Goal: Task Accomplishment & Management: Complete application form

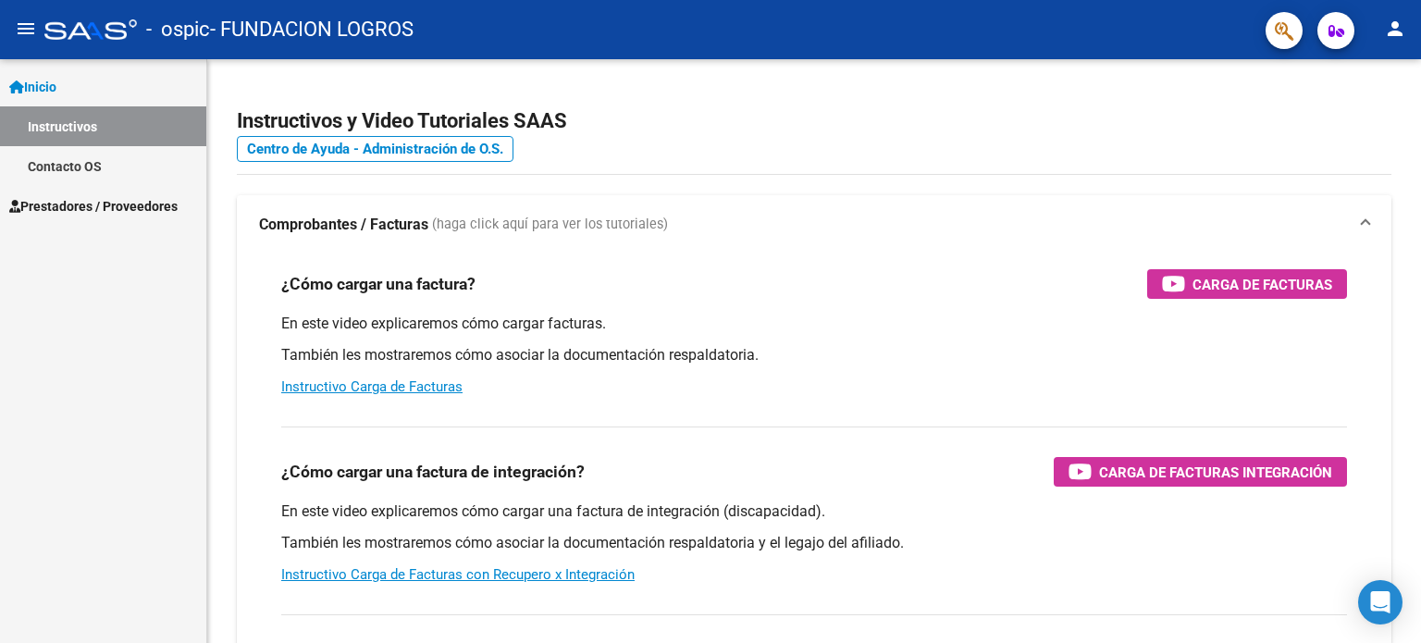
click at [48, 73] on link "Inicio" at bounding box center [103, 87] width 206 height 40
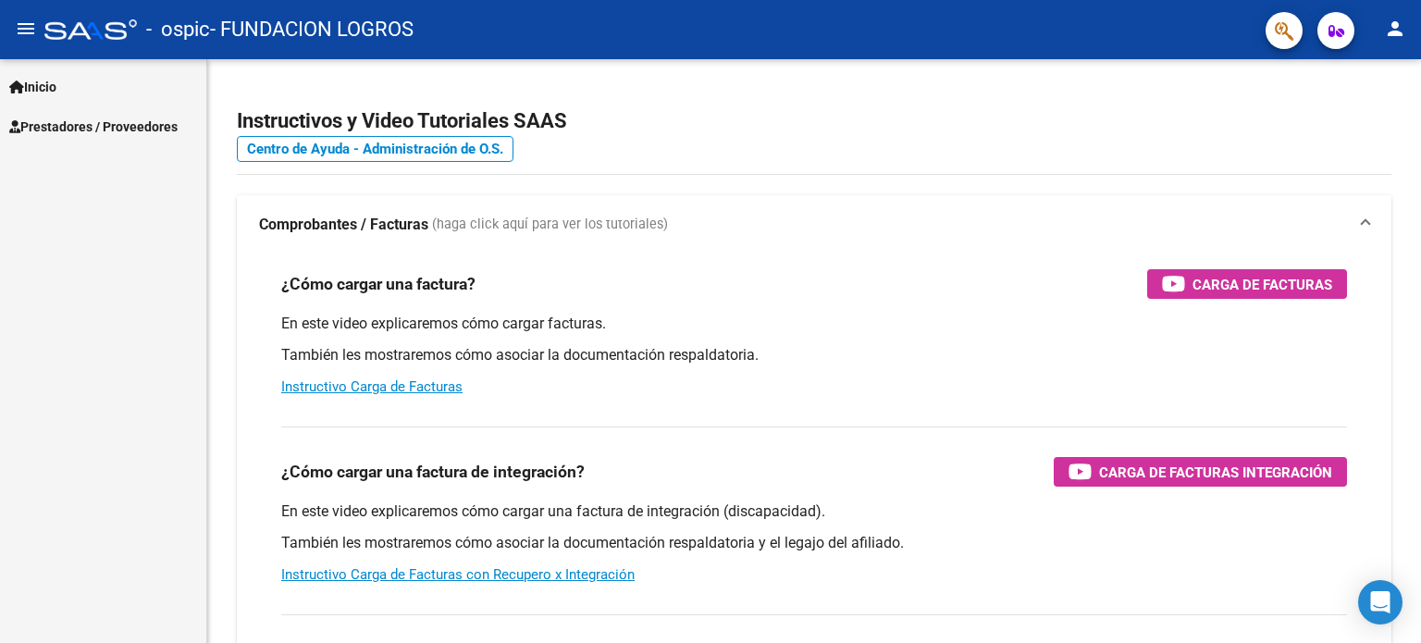
click at [46, 78] on span "Inicio" at bounding box center [32, 87] width 47 height 20
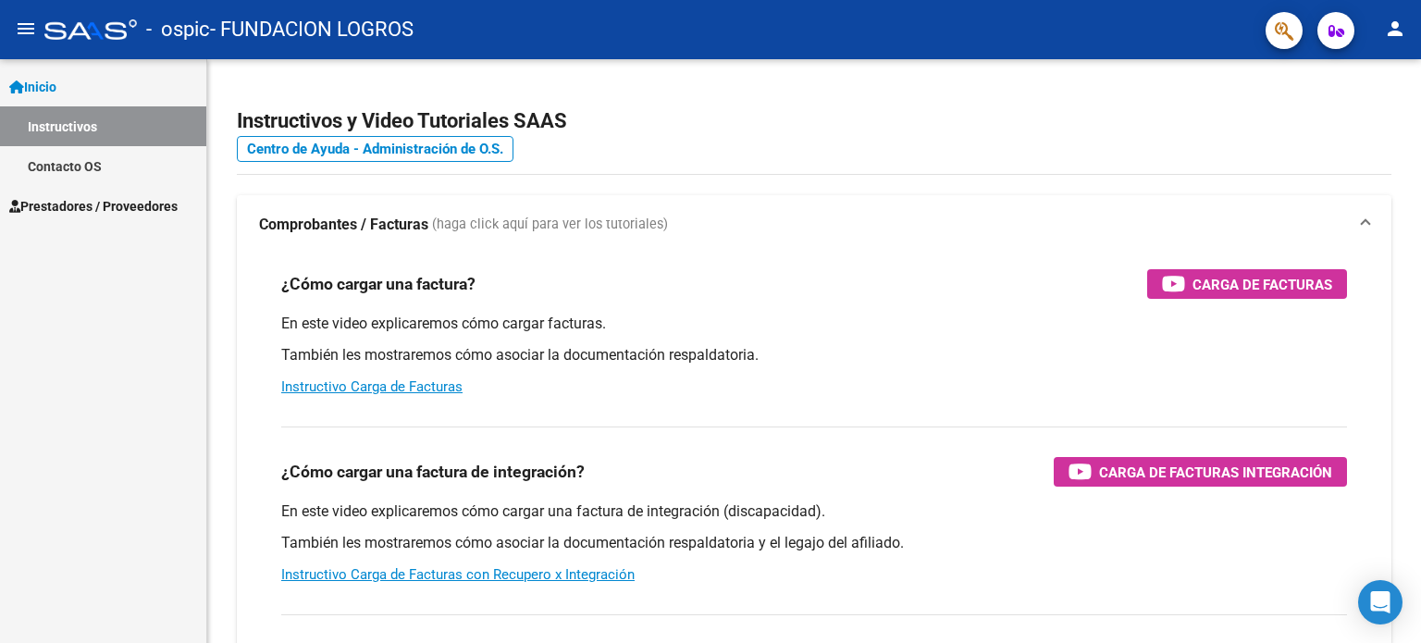
click at [28, 33] on mat-icon "menu" at bounding box center [26, 29] width 22 height 22
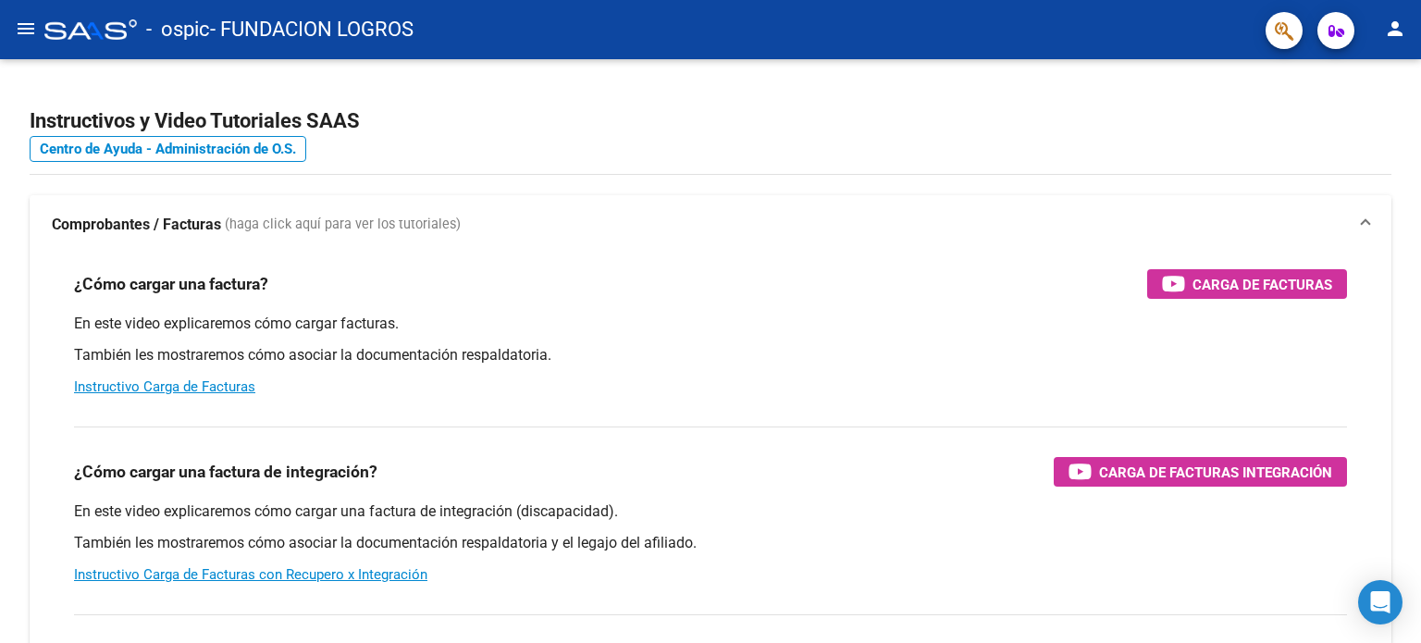
click at [1388, 22] on mat-icon "person" at bounding box center [1395, 29] width 22 height 22
click at [1369, 68] on button "person Mi Perfil" at bounding box center [1357, 78] width 113 height 44
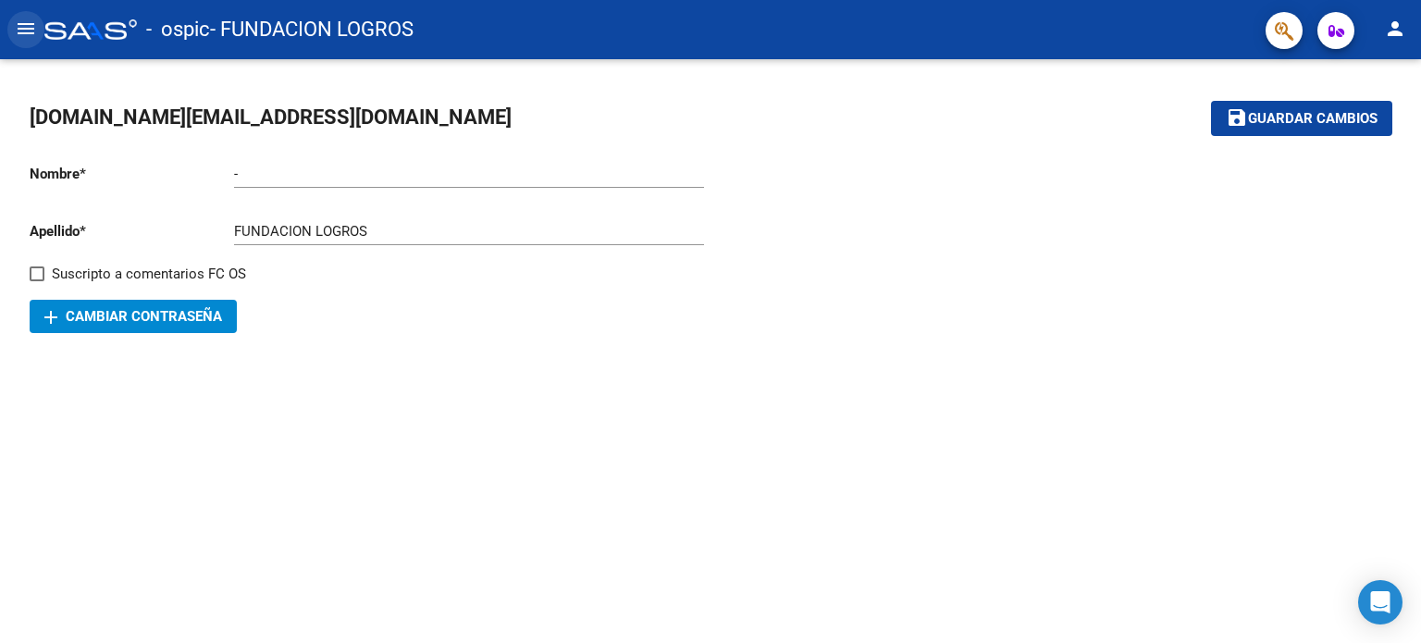
click at [33, 19] on mat-icon "menu" at bounding box center [26, 29] width 22 height 22
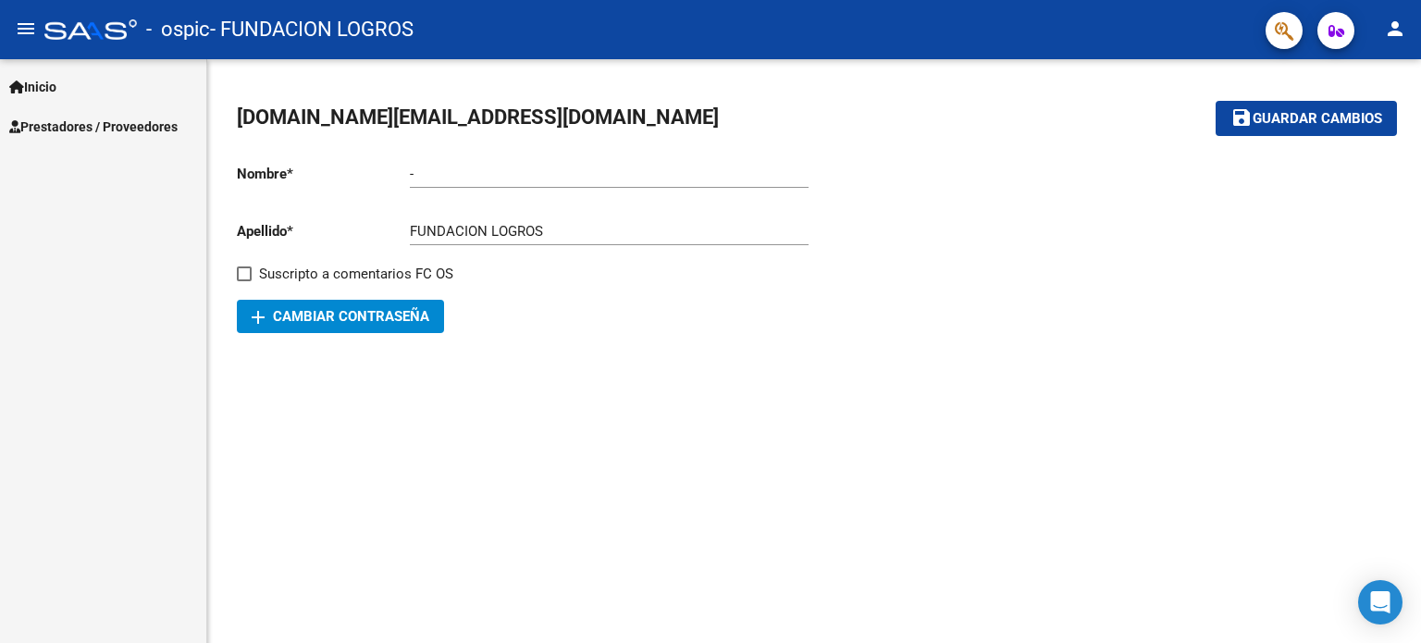
click at [73, 122] on span "Prestadores / Proveedores" at bounding box center [93, 127] width 168 height 20
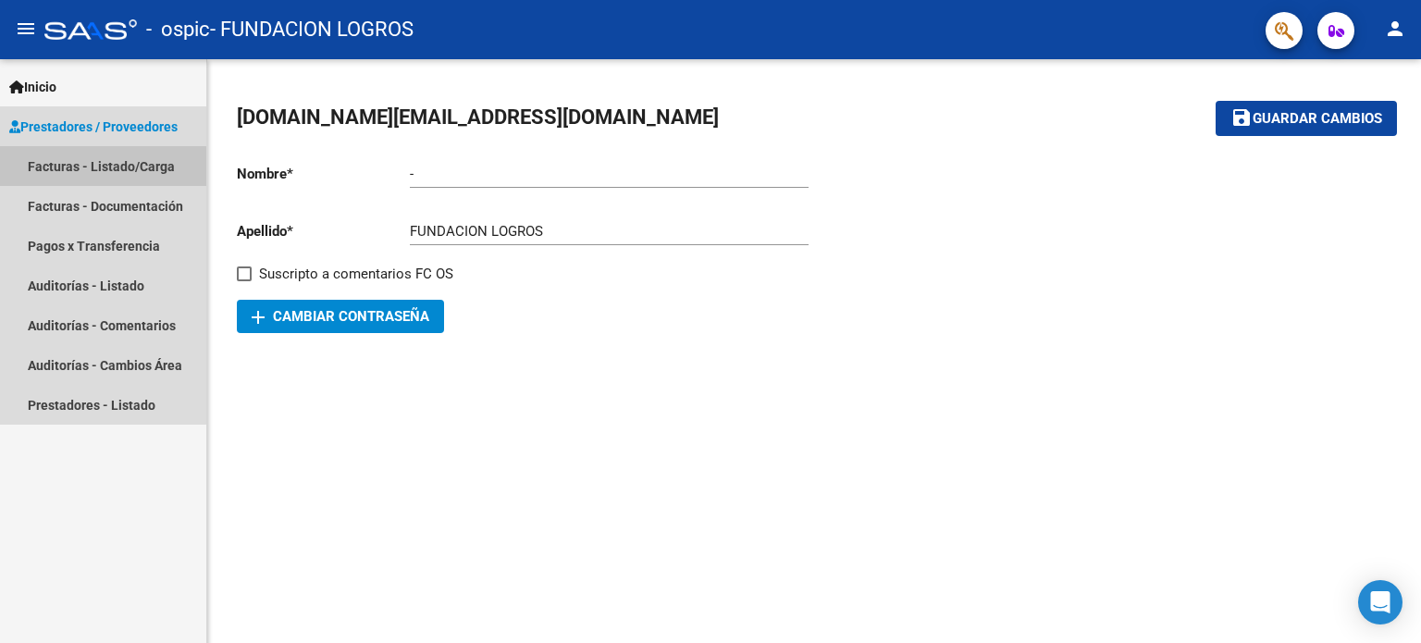
click at [68, 168] on link "Facturas - Listado/Carga" at bounding box center [103, 166] width 206 height 40
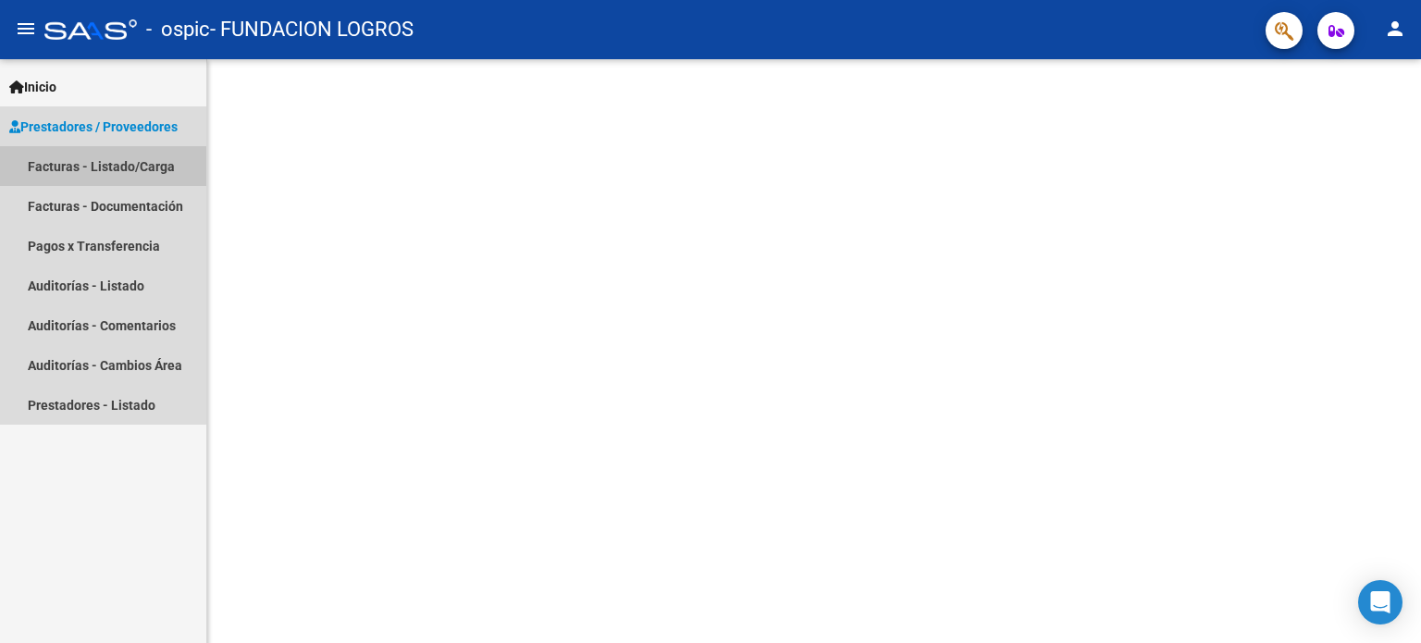
click at [70, 166] on link "Facturas - Listado/Carga" at bounding box center [103, 166] width 206 height 40
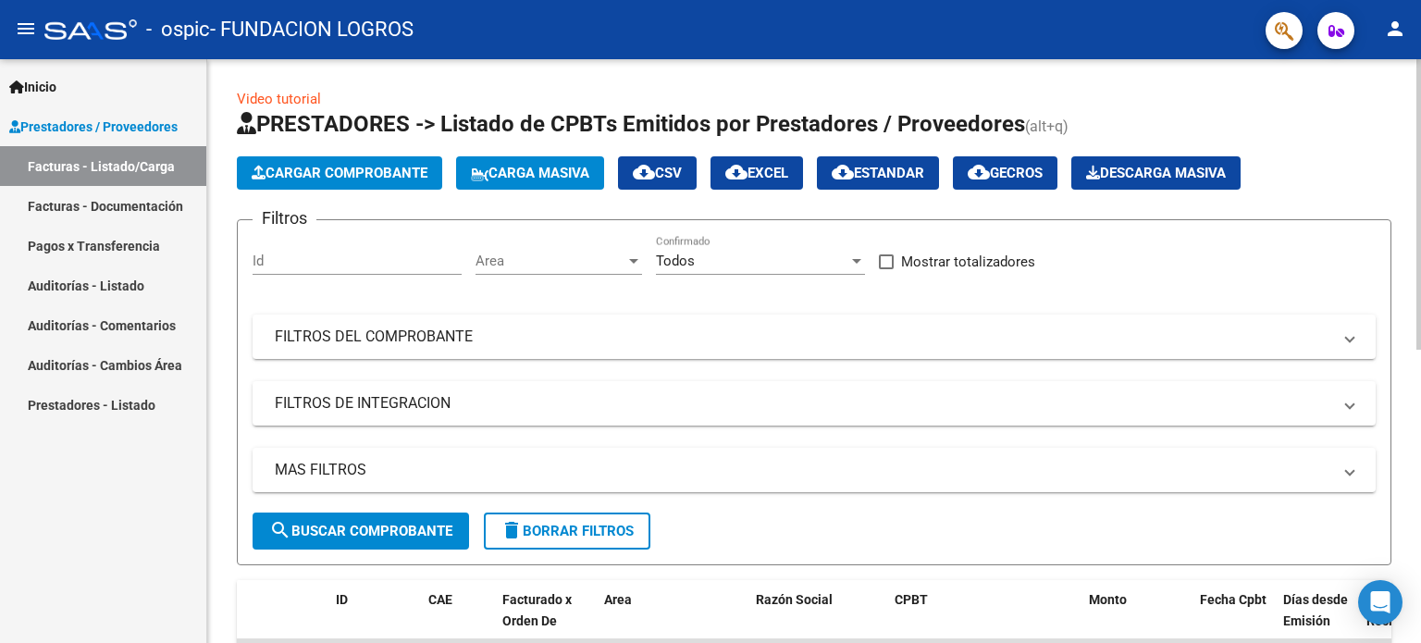
click at [318, 167] on span "Cargar Comprobante" at bounding box center [340, 173] width 176 height 17
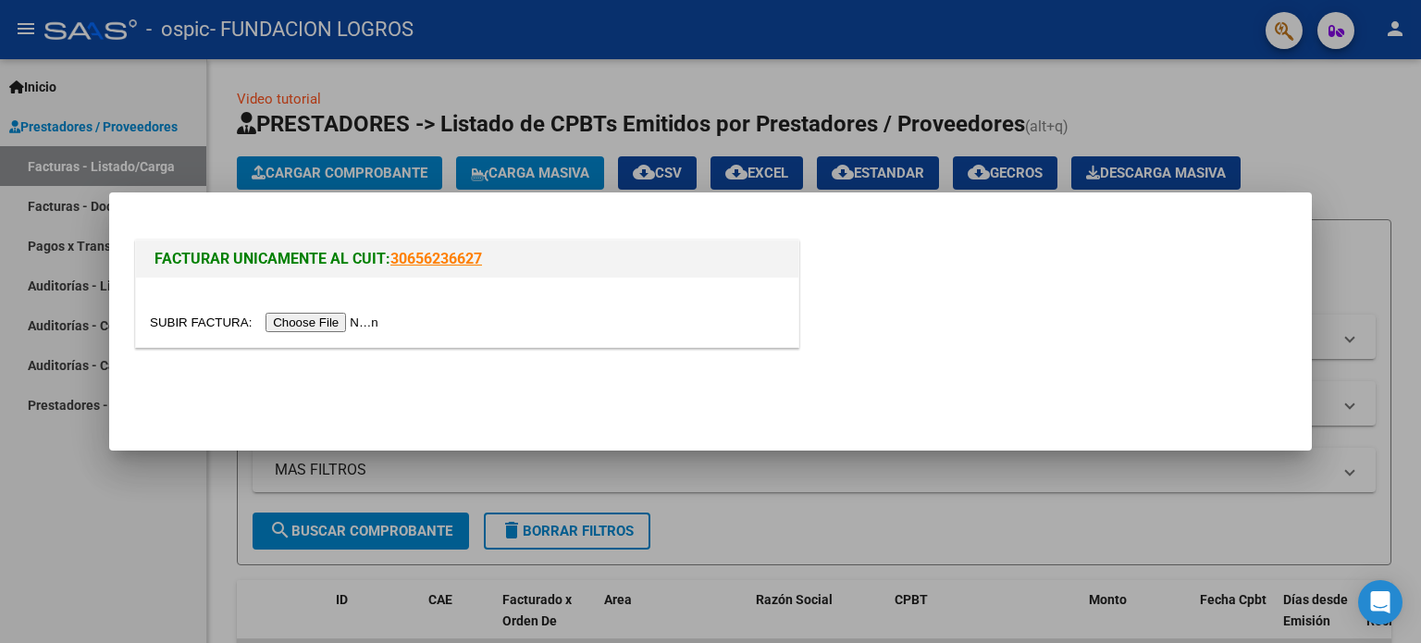
click at [291, 318] on input "file" at bounding box center [267, 322] width 234 height 19
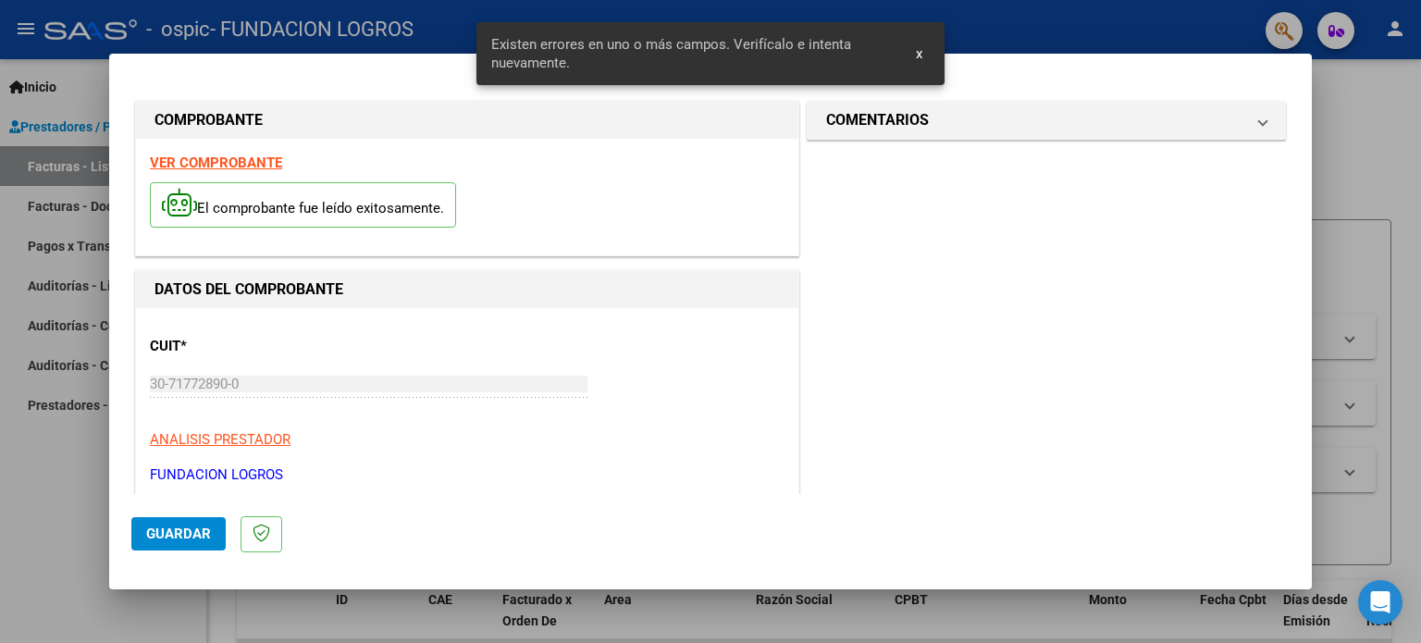
click at [193, 164] on strong "VER COMPROBANTE" at bounding box center [216, 163] width 132 height 17
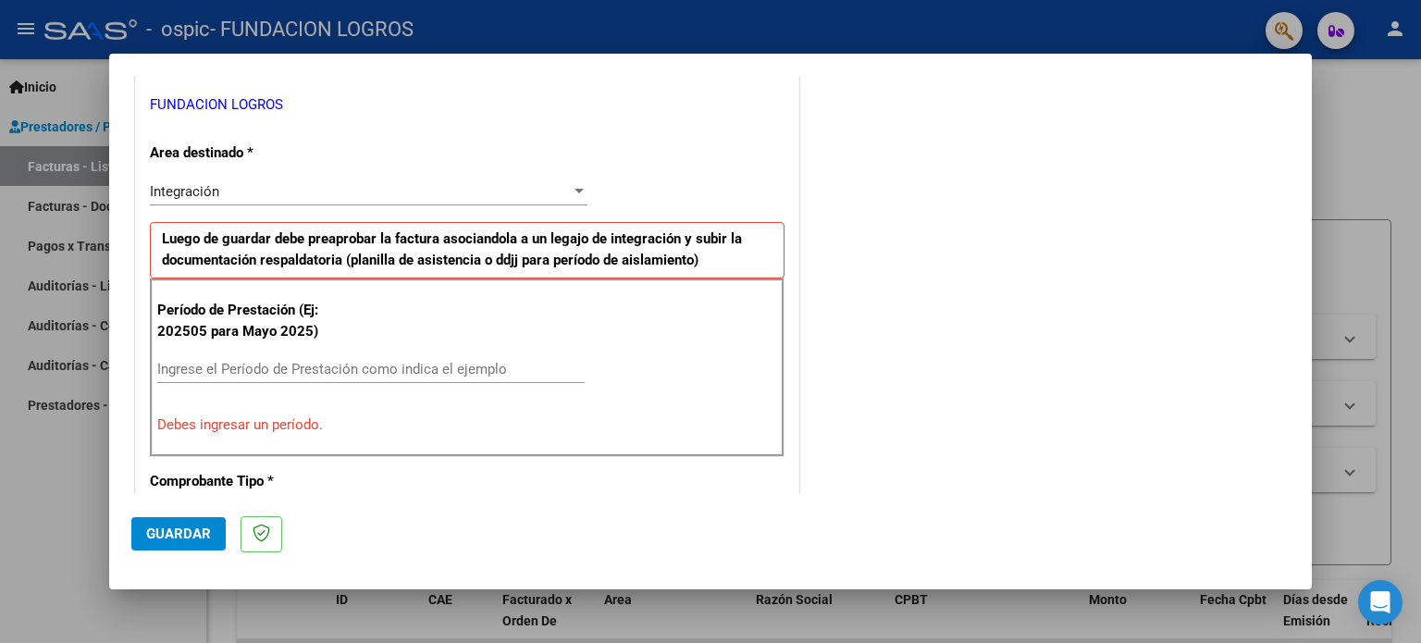
scroll to position [463, 0]
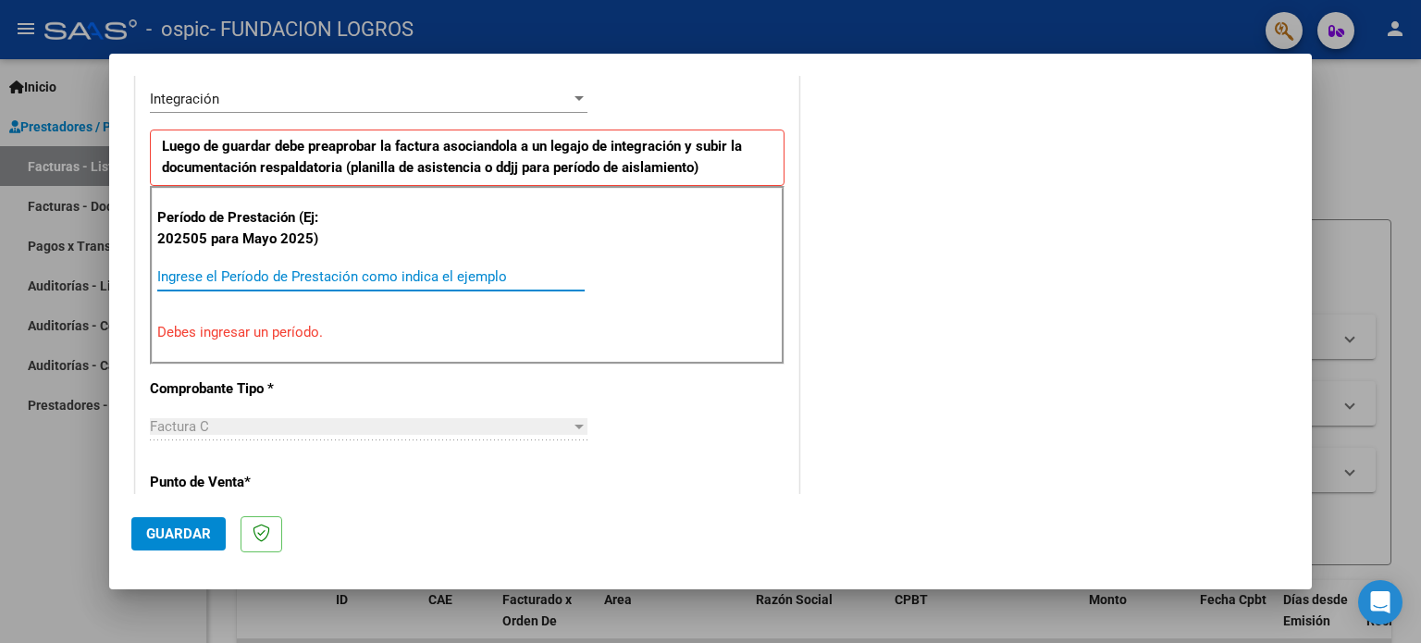
click at [207, 269] on input "Ingrese el Período de Prestación como indica el ejemplo" at bounding box center [371, 276] width 428 height 17
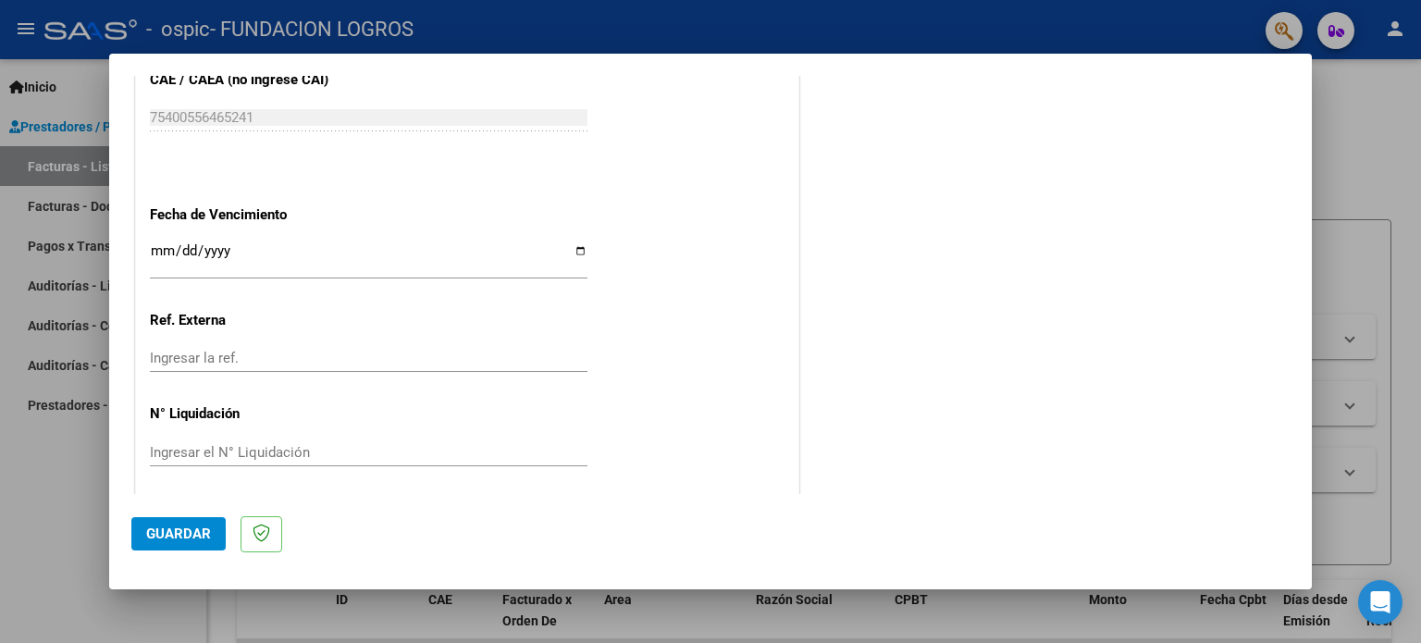
scroll to position [1208, 0]
type input "202509"
click at [190, 526] on span "Guardar" at bounding box center [178, 534] width 65 height 17
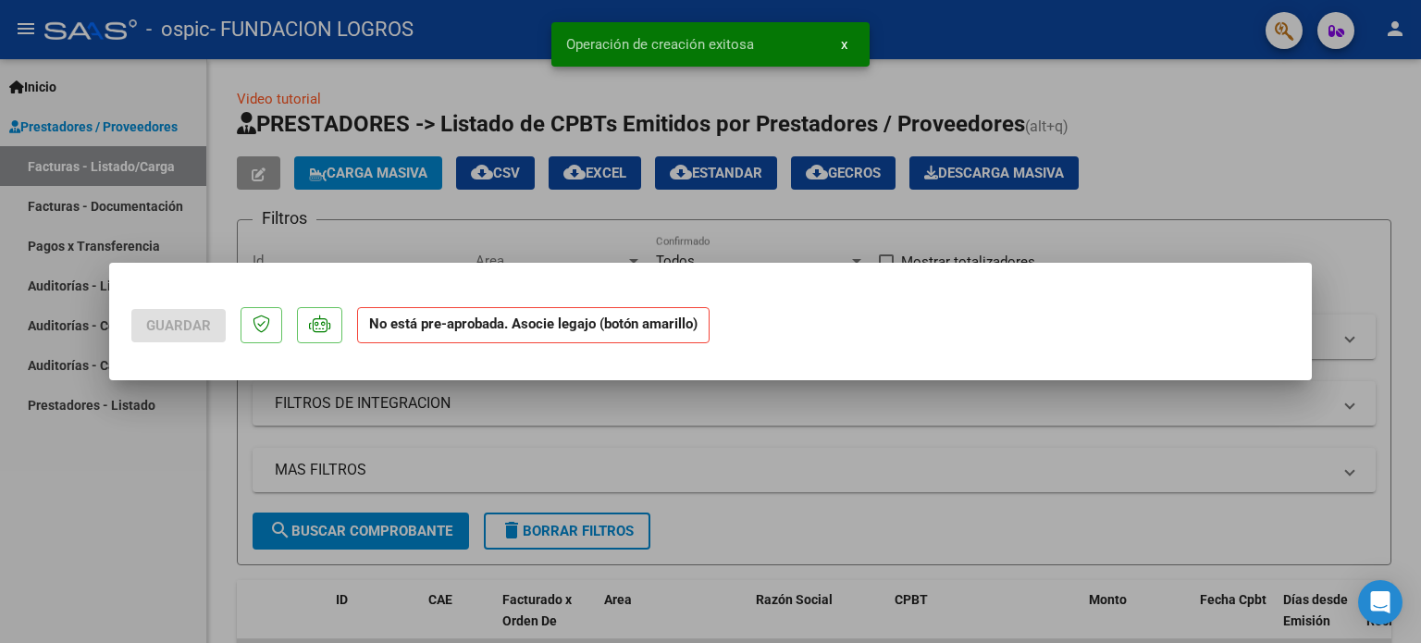
scroll to position [0, 0]
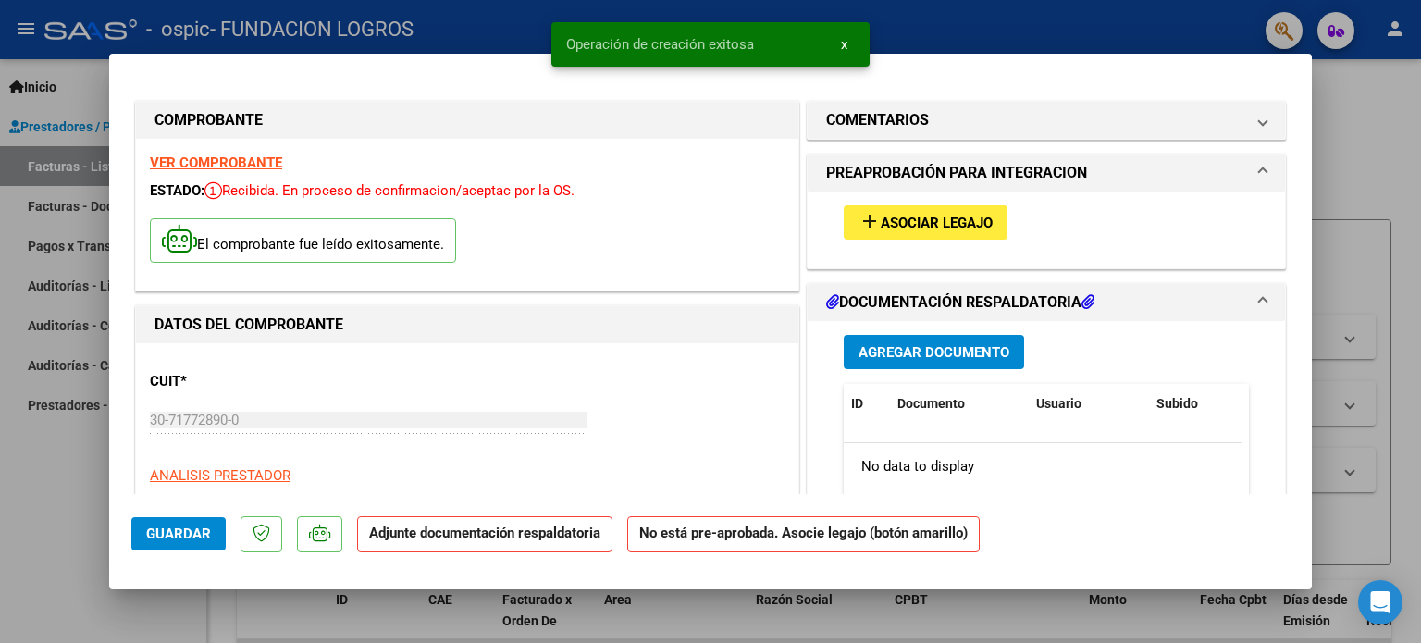
click at [893, 219] on span "Asociar Legajo" at bounding box center [937, 223] width 112 height 17
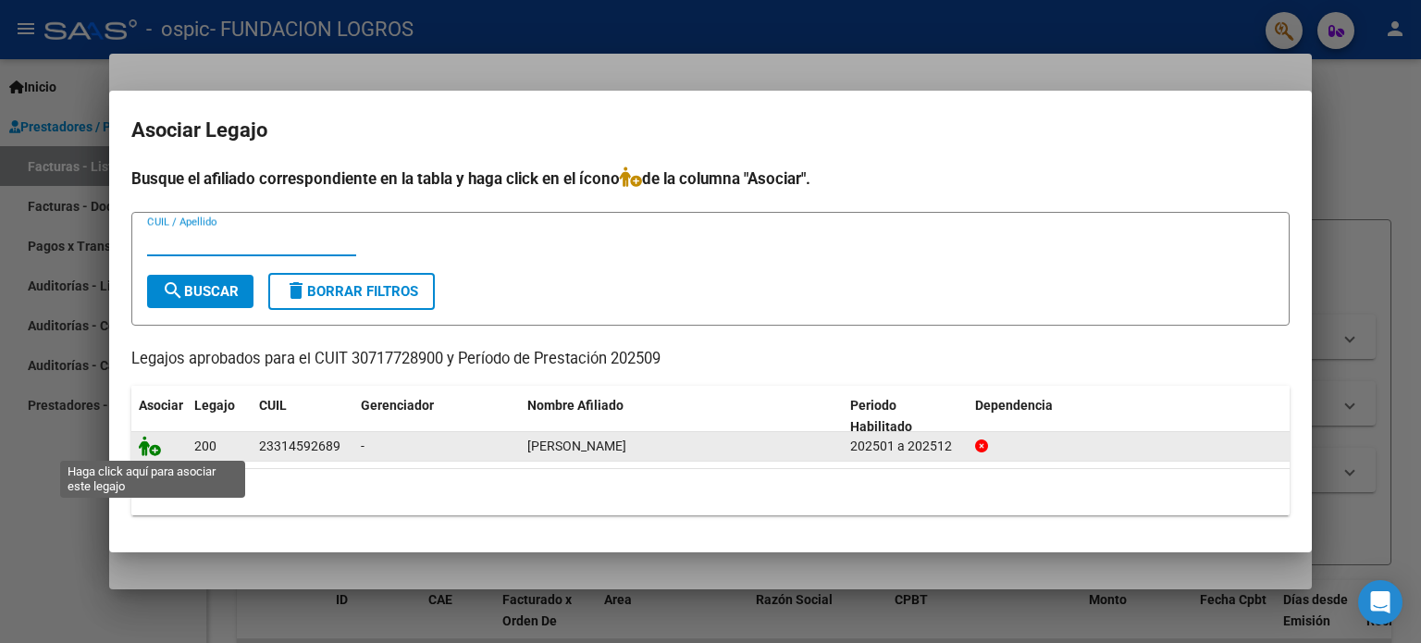
click at [147, 448] on icon at bounding box center [150, 446] width 22 height 20
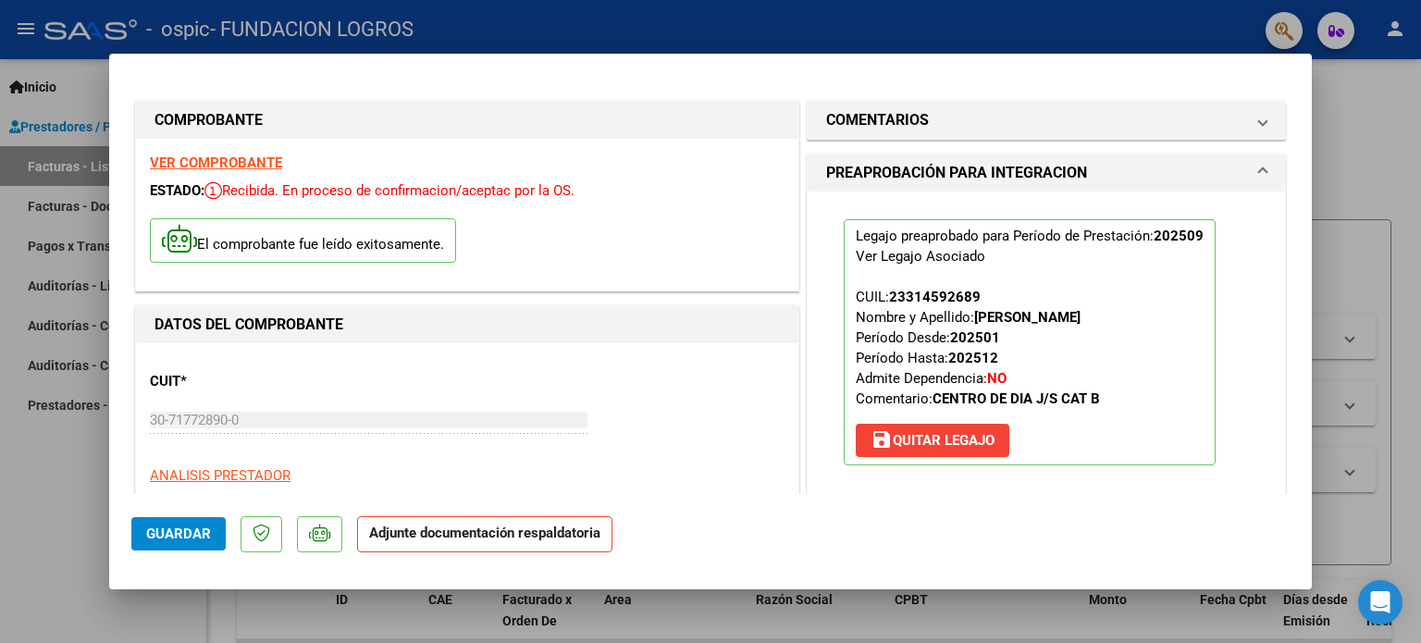
click at [188, 536] on span "Guardar" at bounding box center [178, 534] width 65 height 17
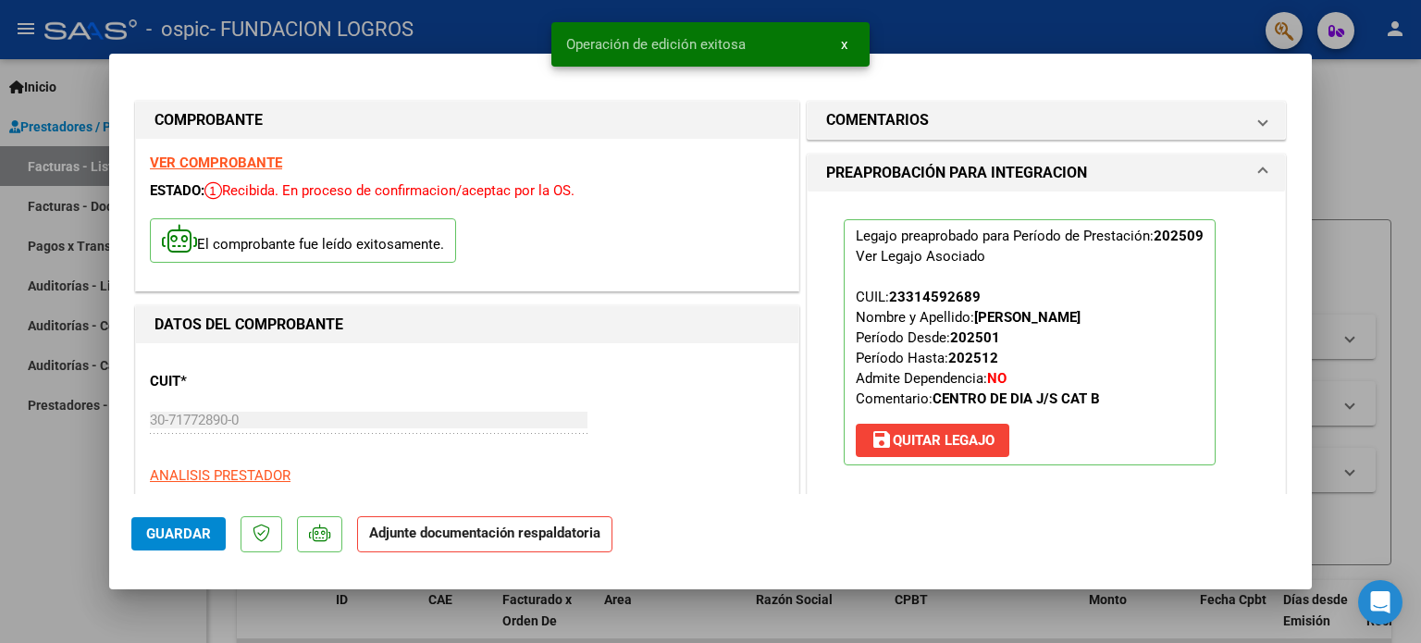
click at [1362, 130] on div at bounding box center [710, 321] width 1421 height 643
type input "$ 0,00"
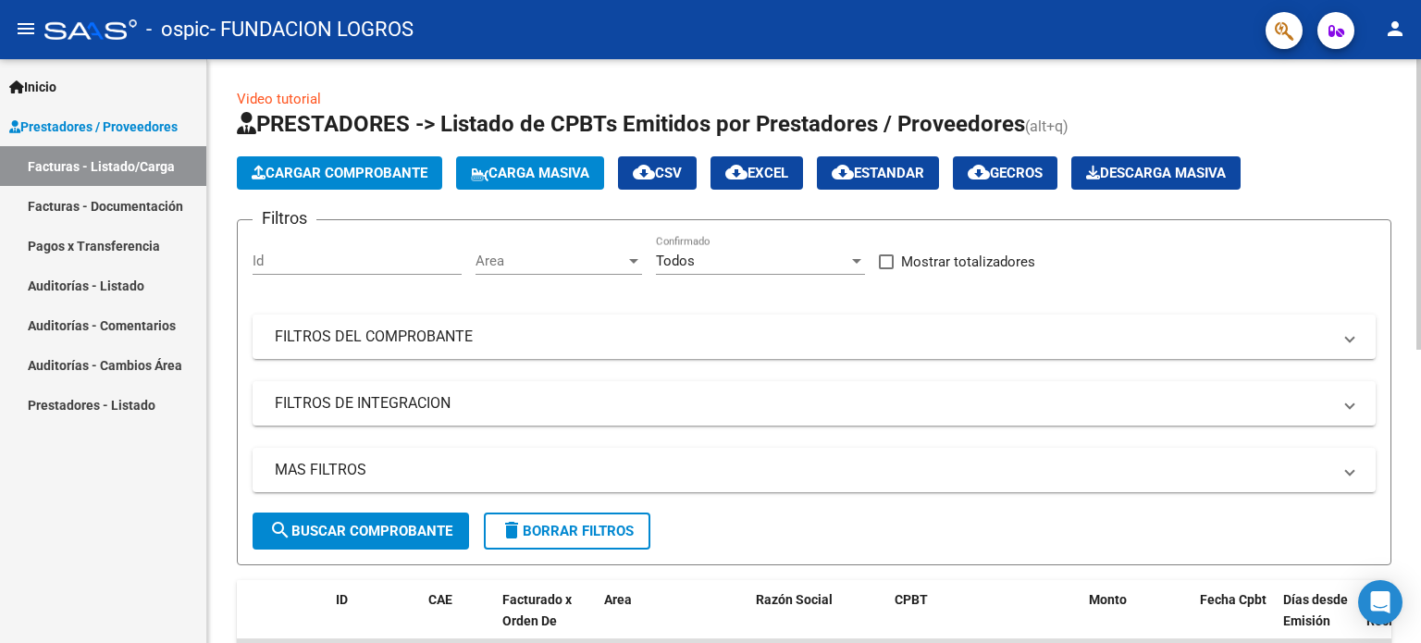
scroll to position [185, 0]
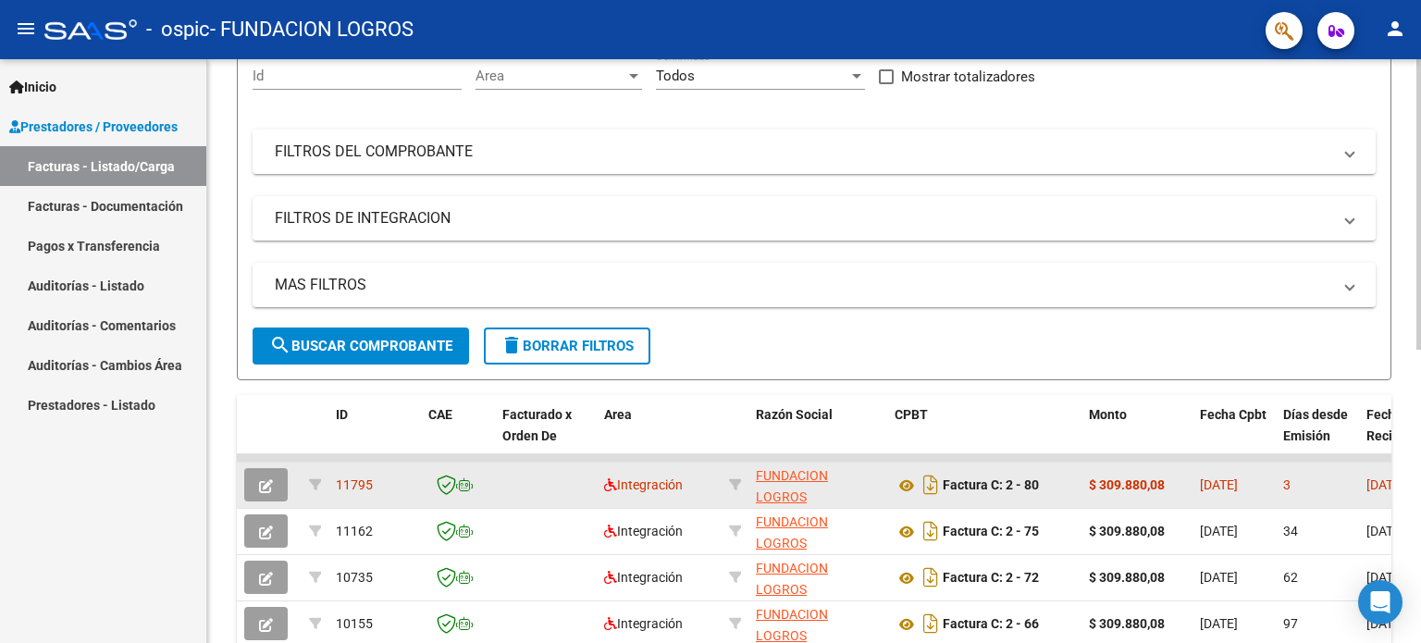
click at [263, 480] on icon "button" at bounding box center [266, 486] width 14 height 14
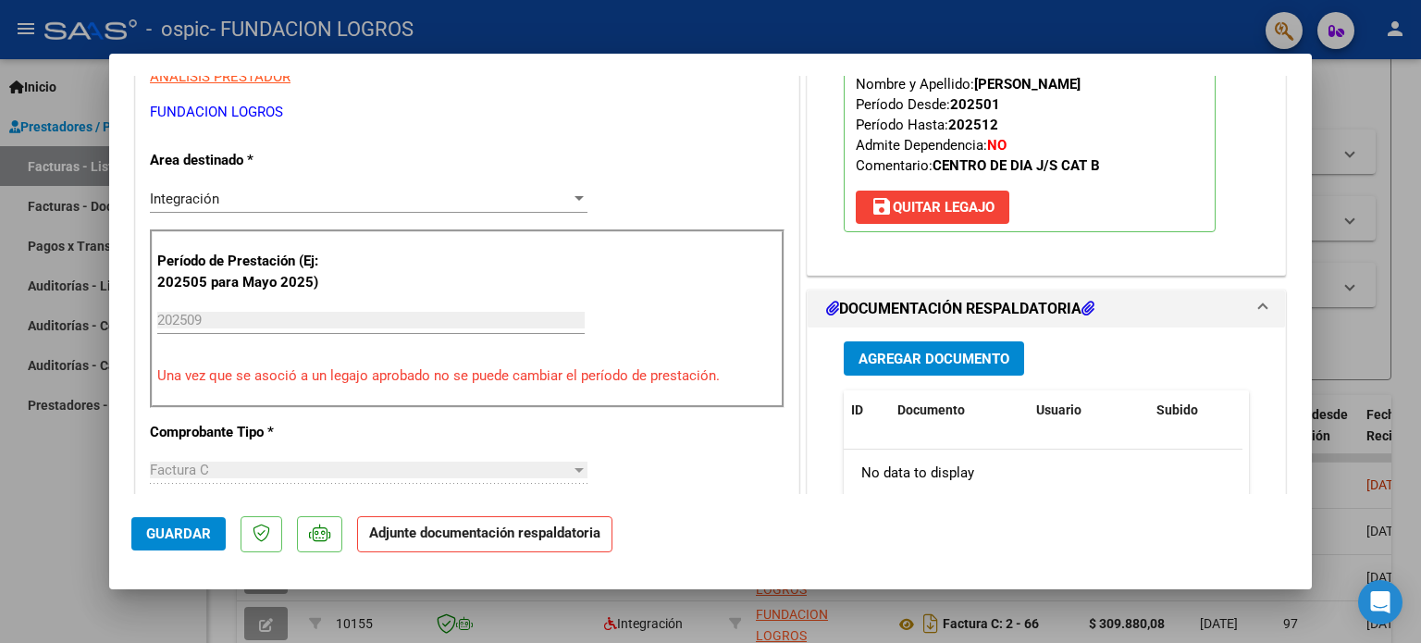
scroll to position [352, 0]
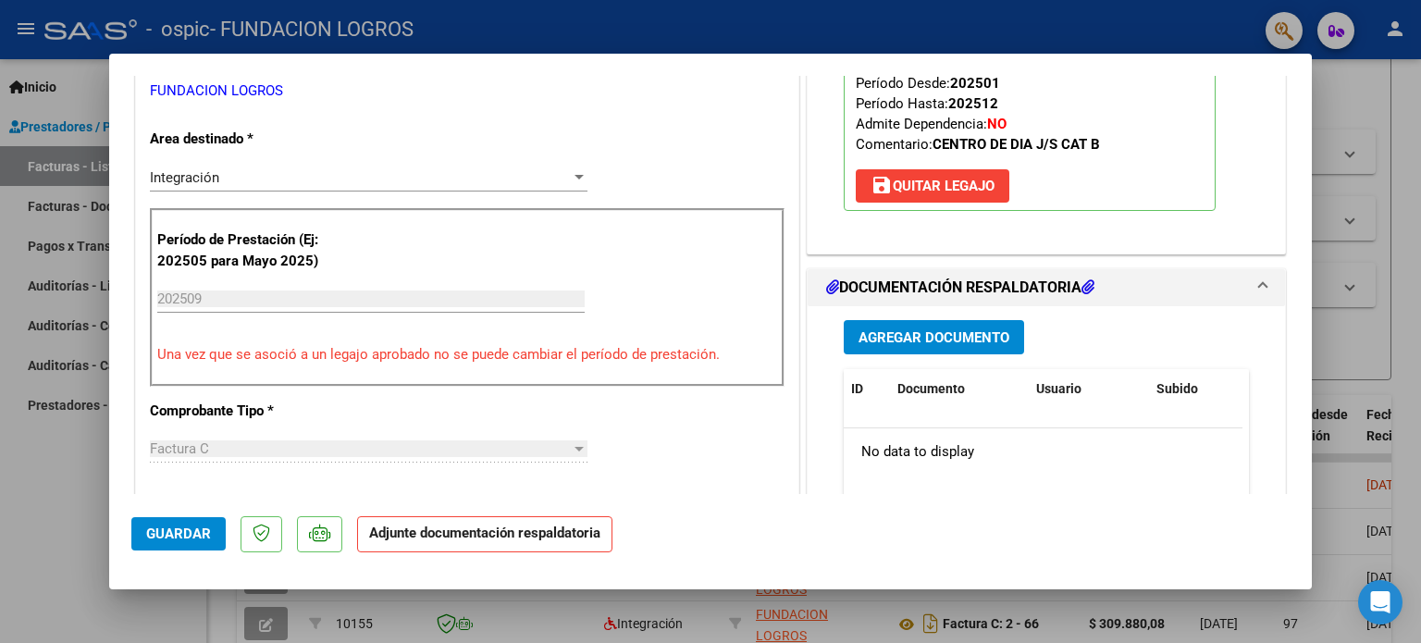
click at [915, 338] on span "Agregar Documento" at bounding box center [934, 337] width 151 height 17
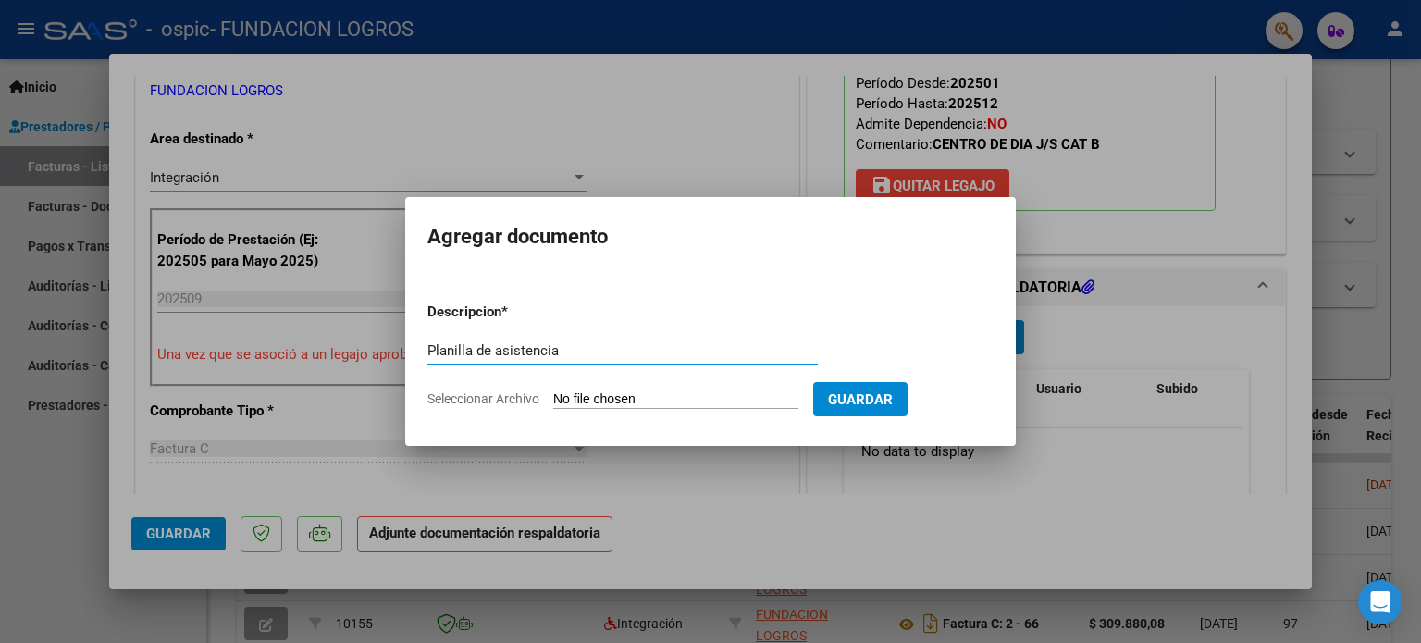
type input "Planilla de asistencia"
click at [611, 398] on input "Seleccionar Archivo" at bounding box center [675, 400] width 245 height 18
type input "C:\fakepath\P asistencia. [PERSON_NAME] sept.pdf"
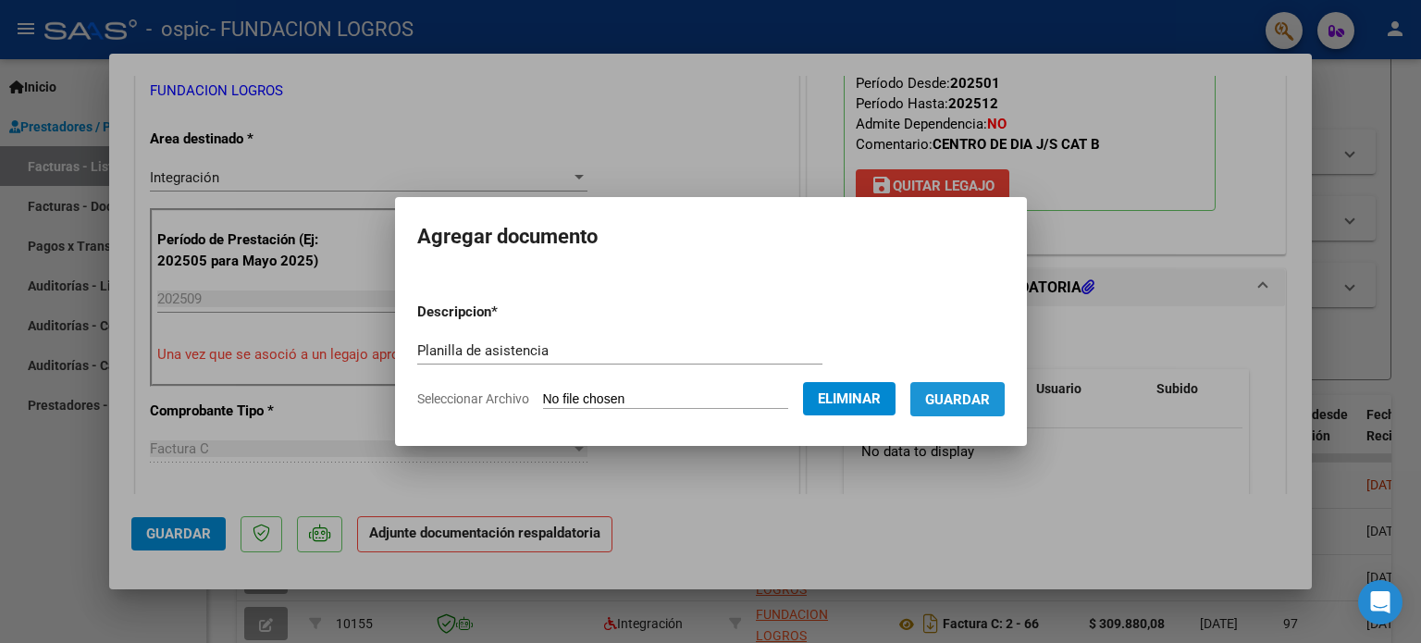
click at [931, 403] on button "Guardar" at bounding box center [958, 399] width 94 height 34
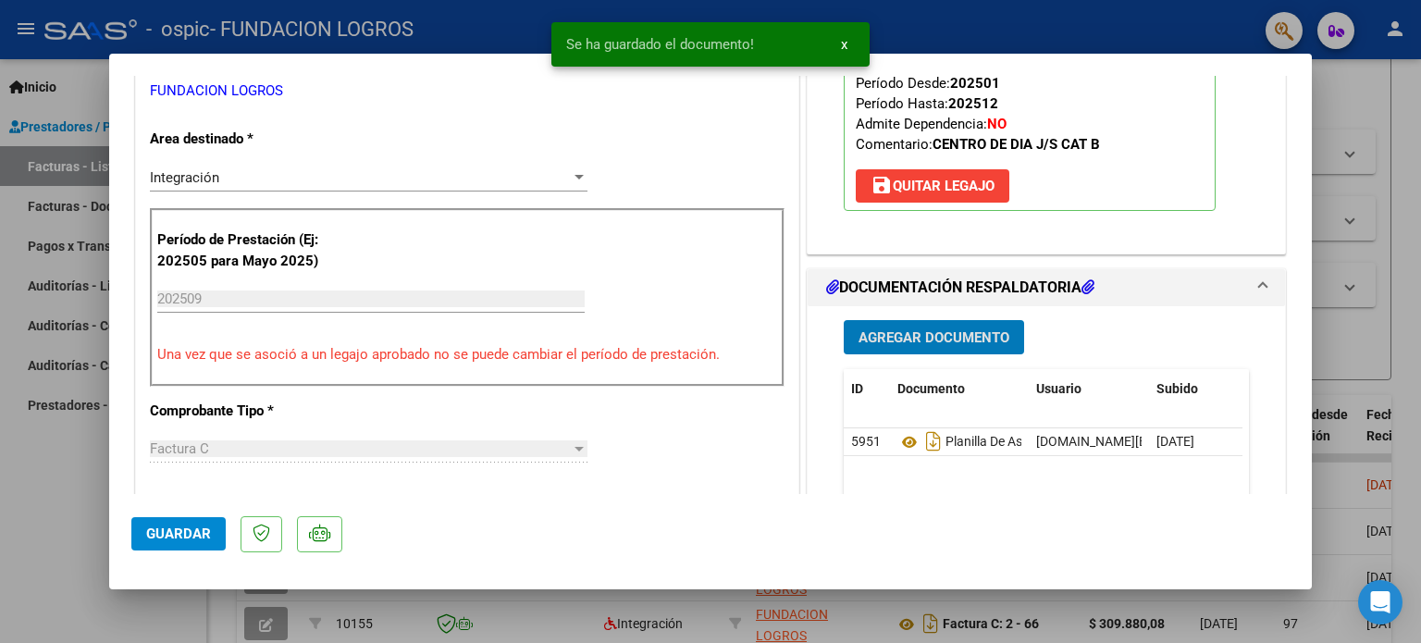
scroll to position [167, 0]
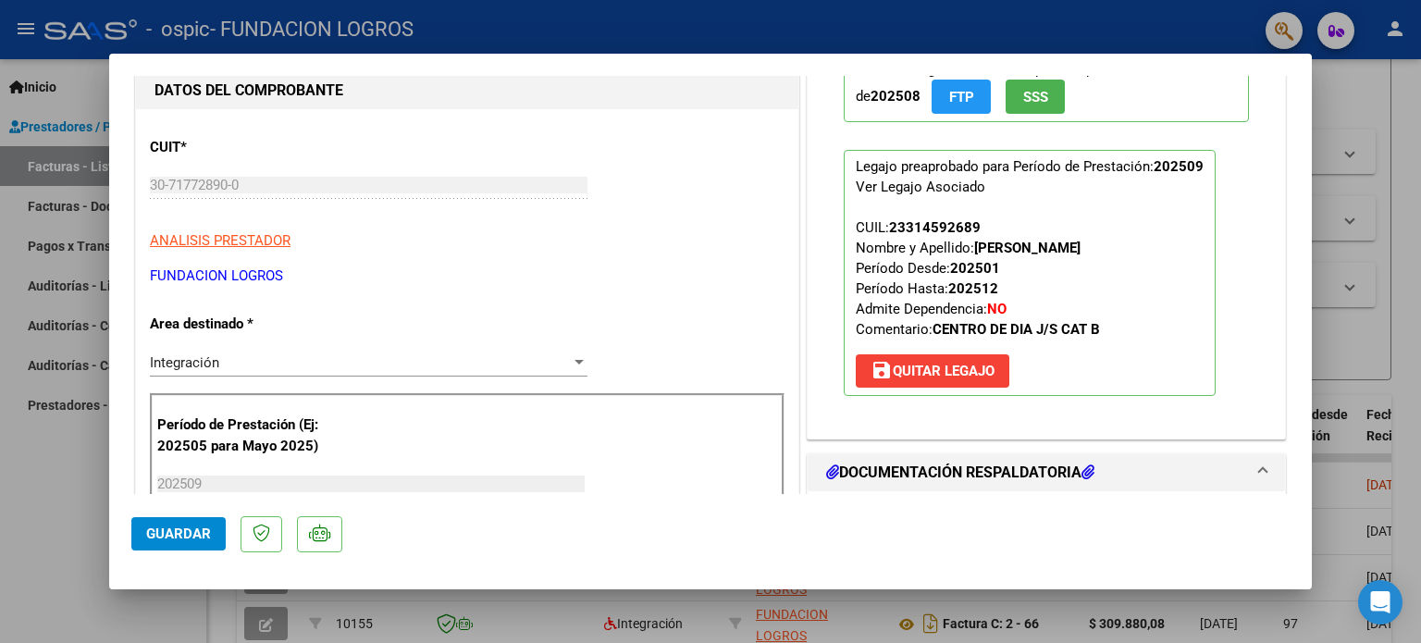
click at [554, 362] on div "Integración" at bounding box center [360, 362] width 421 height 17
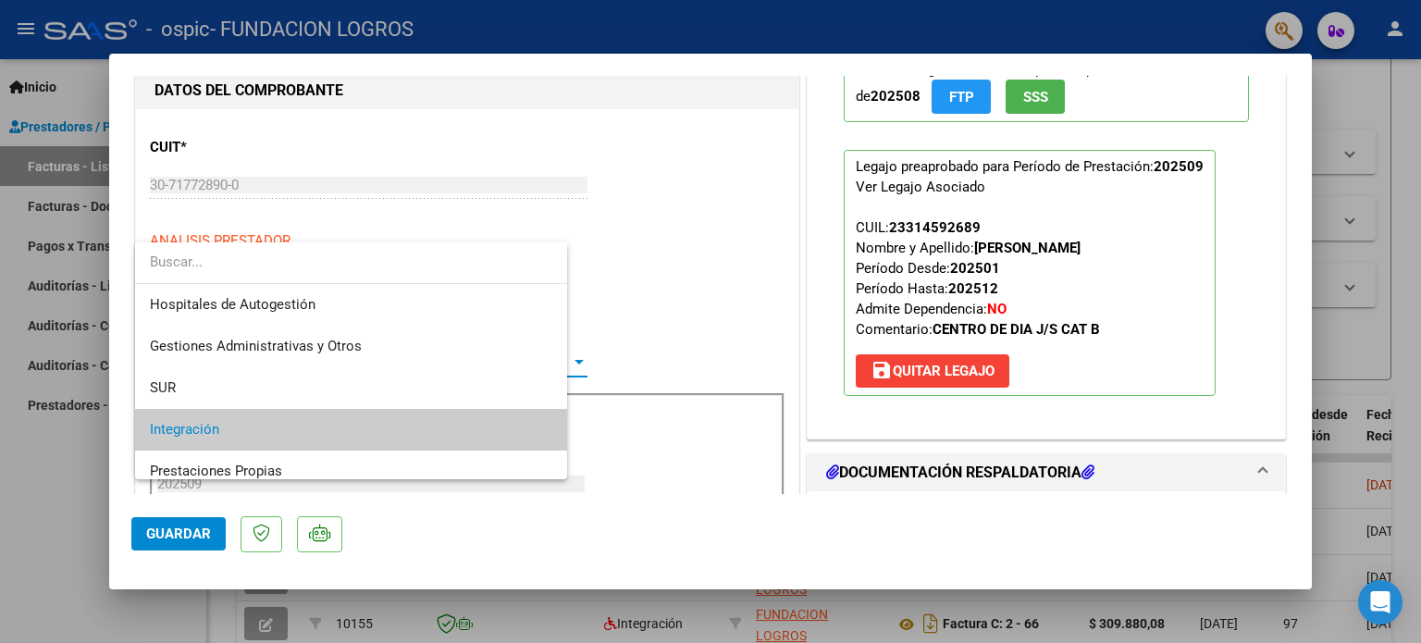
scroll to position [68, 0]
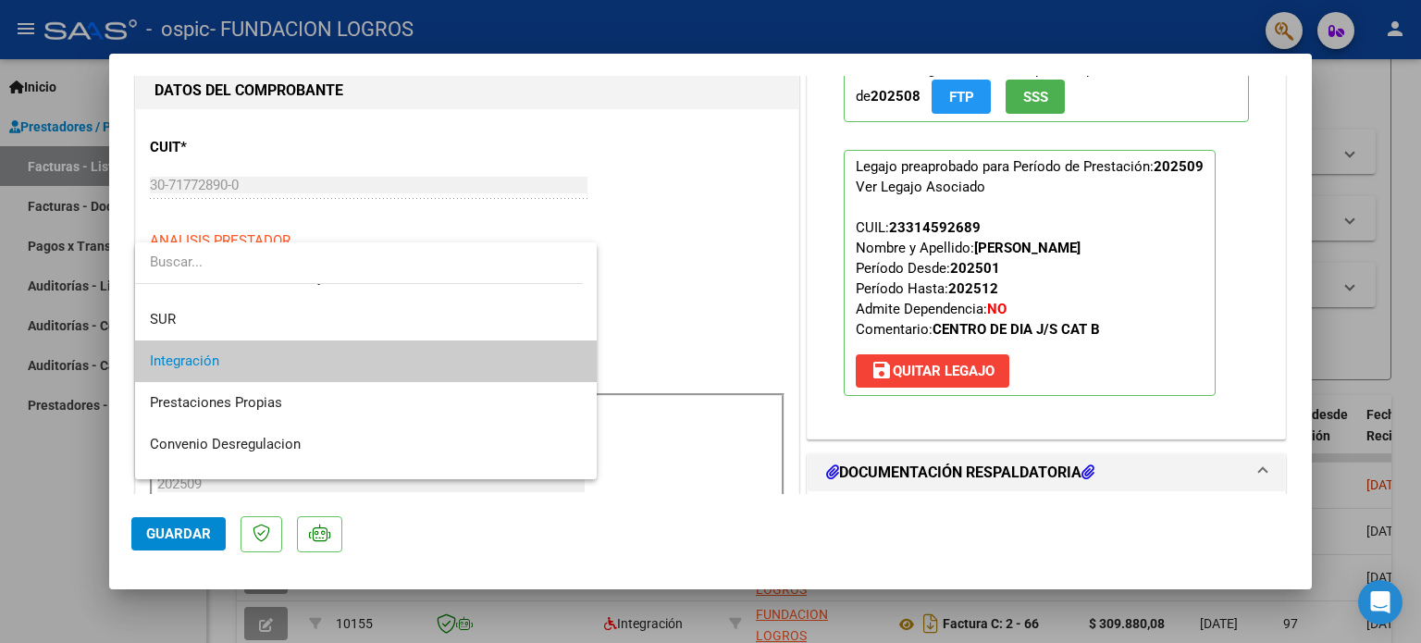
click at [697, 312] on div at bounding box center [710, 321] width 1421 height 643
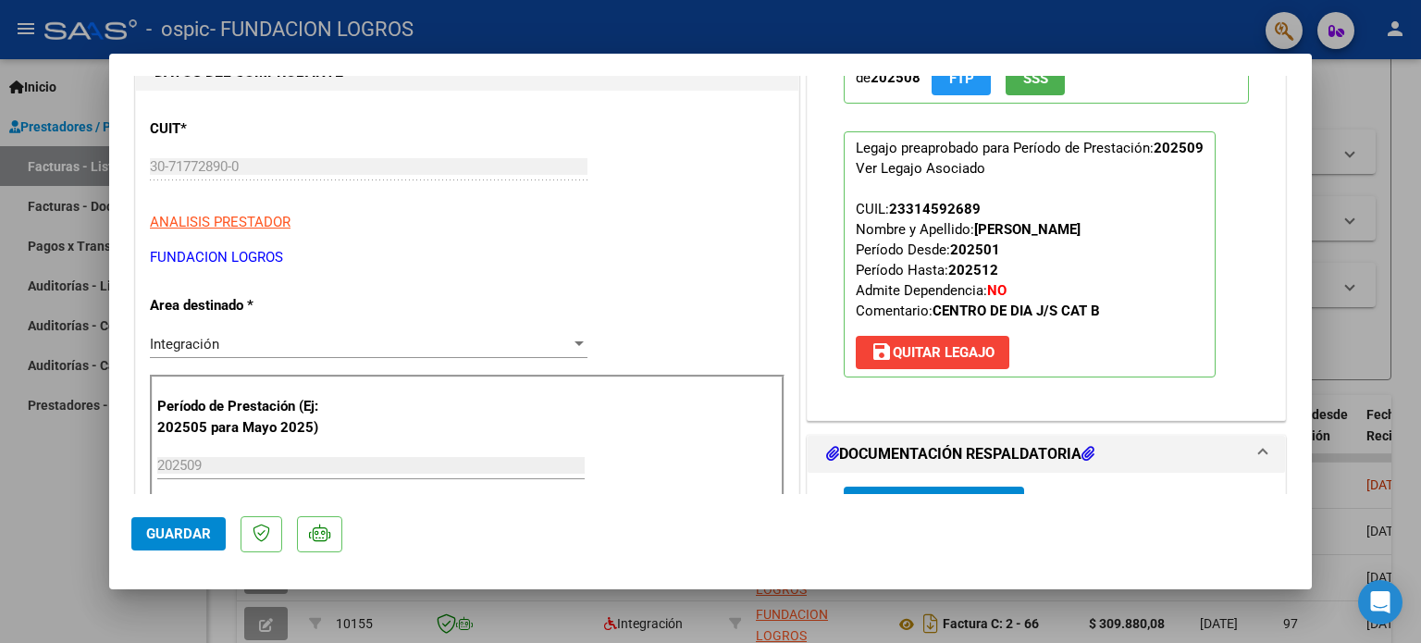
scroll to position [463, 0]
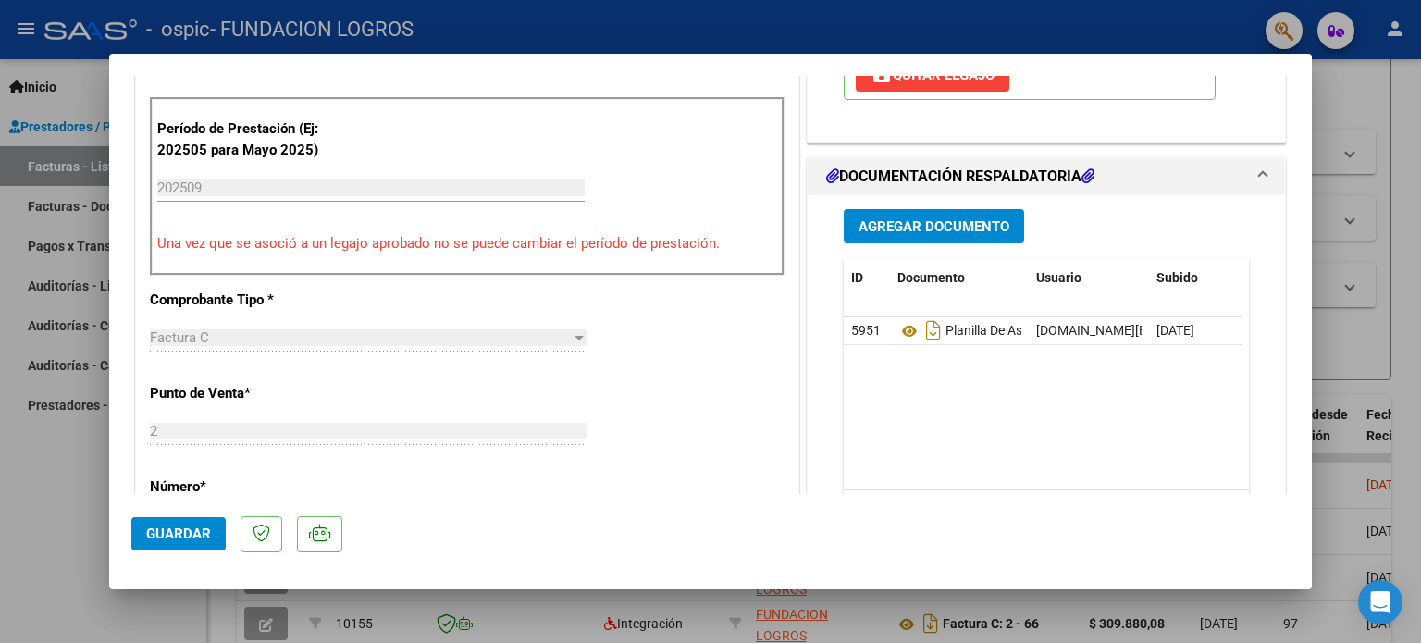
click at [181, 523] on button "Guardar" at bounding box center [178, 533] width 94 height 33
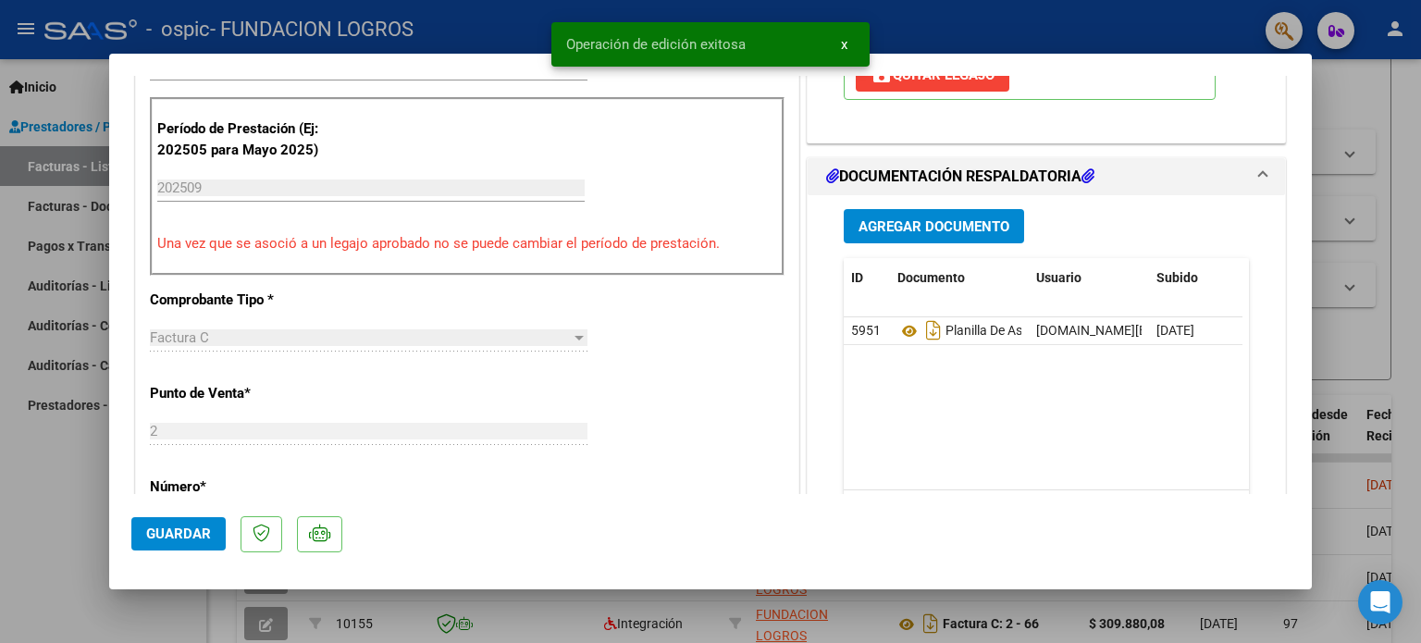
click at [1222, 25] on div at bounding box center [710, 321] width 1421 height 643
type input "$ 0,00"
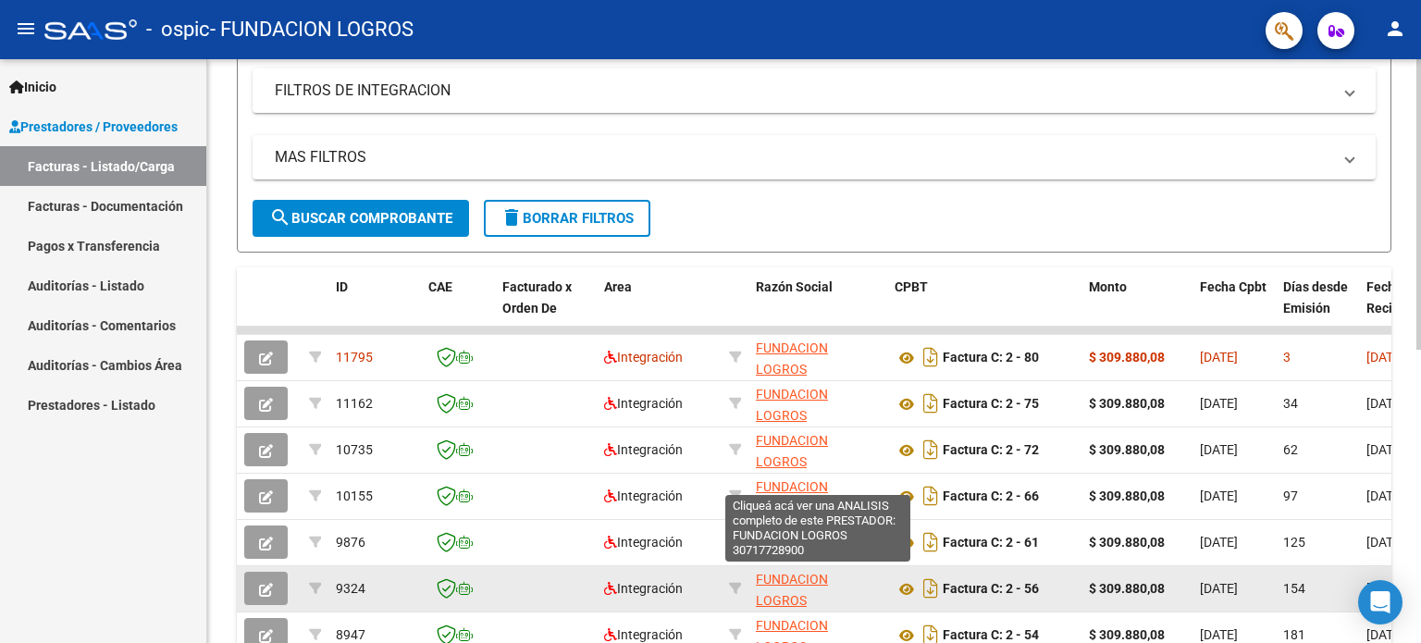
scroll to position [3, 0]
